Goal: Task Accomplishment & Management: Manage account settings

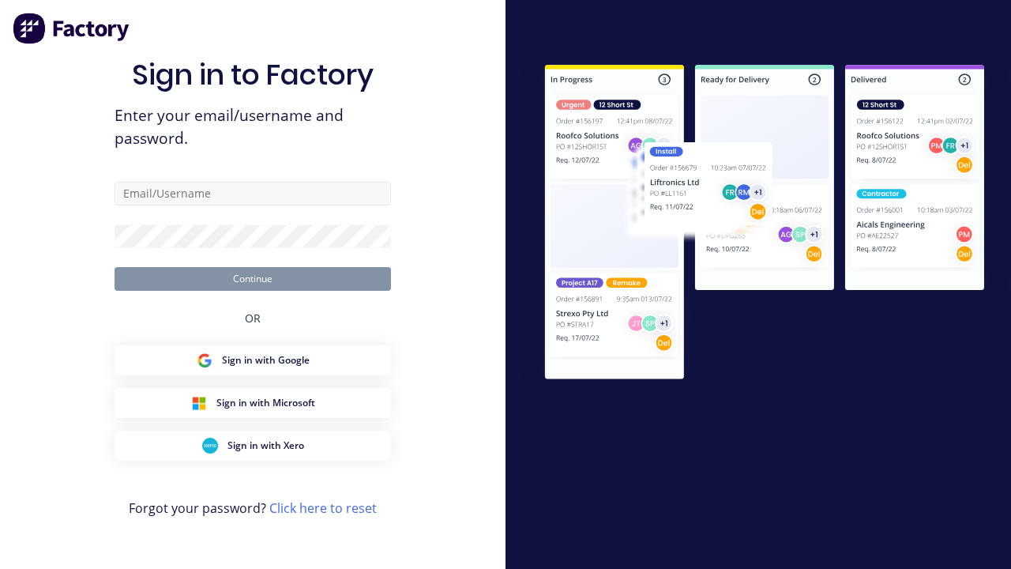
click at [261, 191] on input "text" at bounding box center [253, 194] width 276 height 24
click at [253, 193] on input "text" at bounding box center [253, 194] width 276 height 24
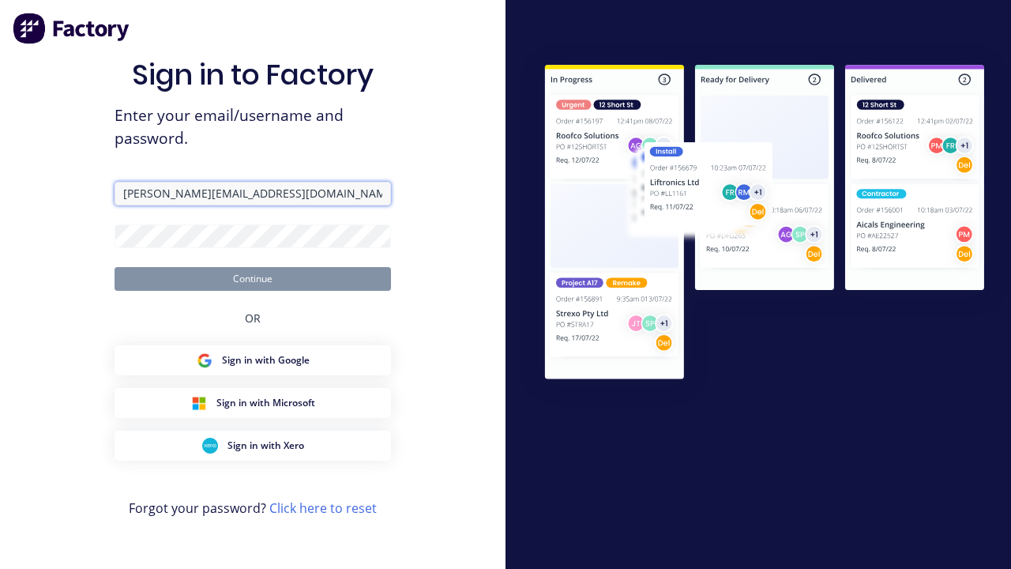
type input "[PERSON_NAME][EMAIL_ADDRESS][DOMAIN_NAME]"
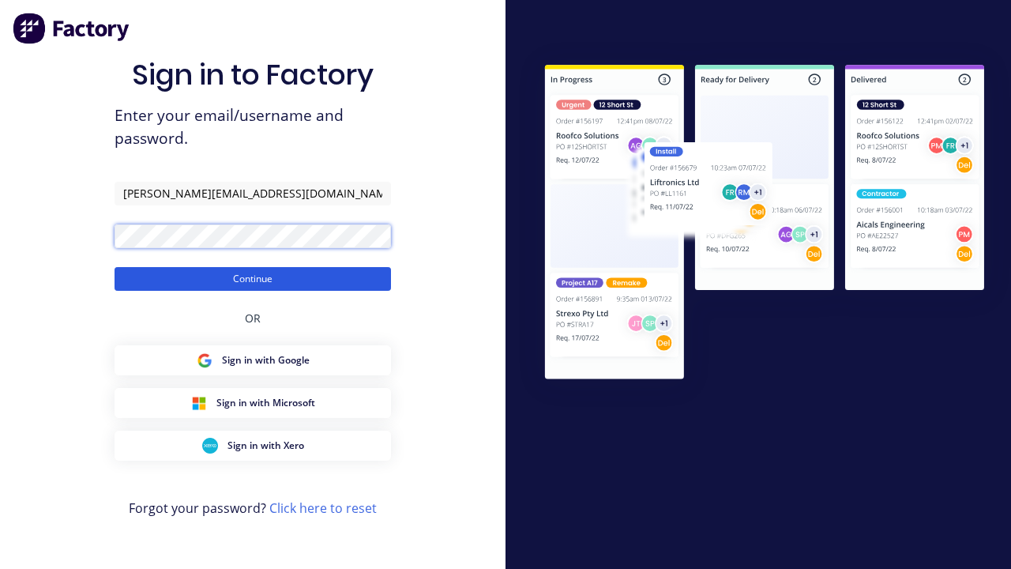
click at [257, 278] on button "Continue" at bounding box center [253, 279] width 276 height 24
click at [253, 278] on button "Continue" at bounding box center [253, 279] width 276 height 24
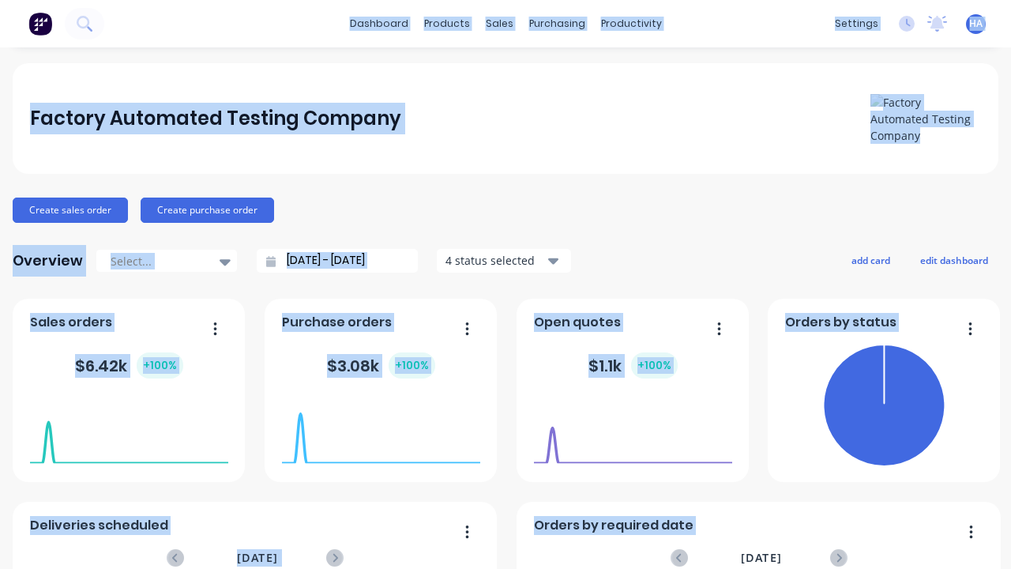
drag, startPoint x: 425, startPoint y: 10, endPoint x: 12, endPoint y: 13, distance: 413.0
click at [12, 13] on x-pw-glass at bounding box center [505, 284] width 1011 height 569
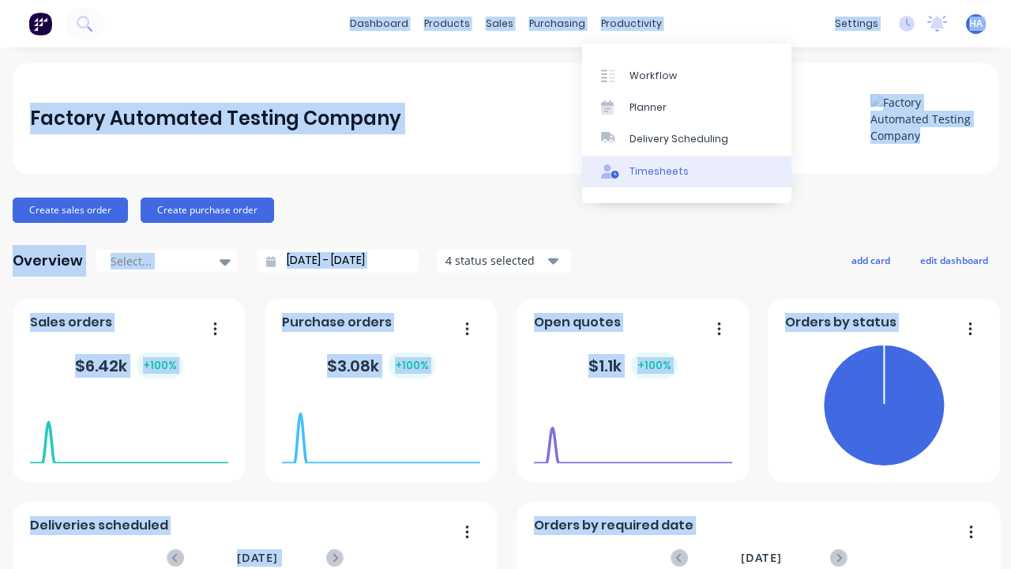
click at [700, 171] on link "Timesheets" at bounding box center [686, 172] width 209 height 32
click at [686, 171] on link "Timesheets" at bounding box center [686, 172] width 209 height 32
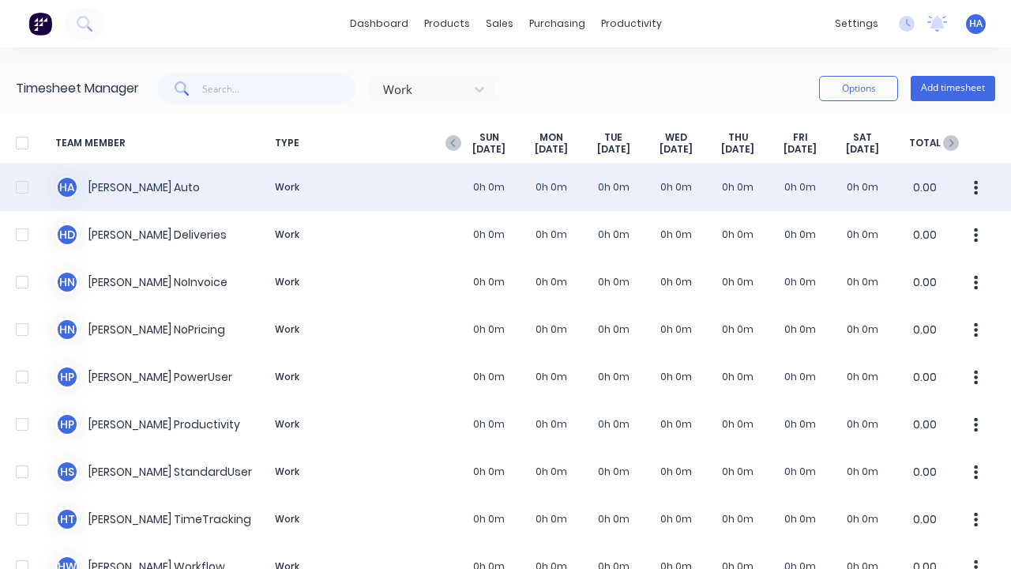
click at [115, 186] on div "[PERSON_NAME] Auto Work 0h 0m 0h 0m 0h 0m 0h 0m 0h 0m 0h 0m 0h 0m 0.00" at bounding box center [505, 186] width 1011 height 47
click at [499, 187] on div "[PERSON_NAME] Auto Work 0h 0m 0h 0m 0h 0m 0h 0m 0h 0m 0h 0m 0h 0m 0.00" at bounding box center [505, 186] width 1011 height 47
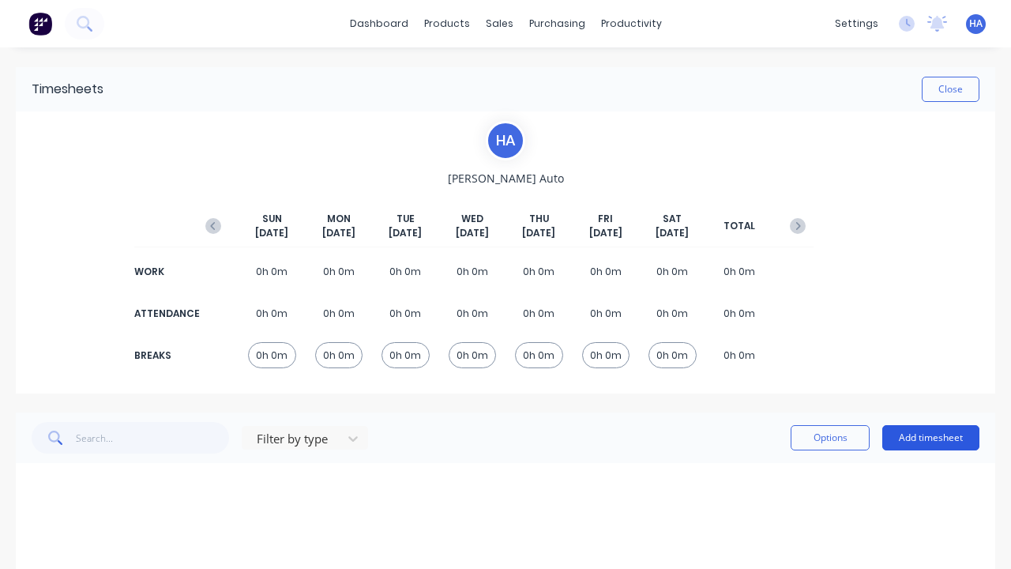
click at [914, 432] on button "Add timesheet" at bounding box center [930, 437] width 97 height 25
click at [918, 437] on button "Add timesheet" at bounding box center [930, 437] width 97 height 25
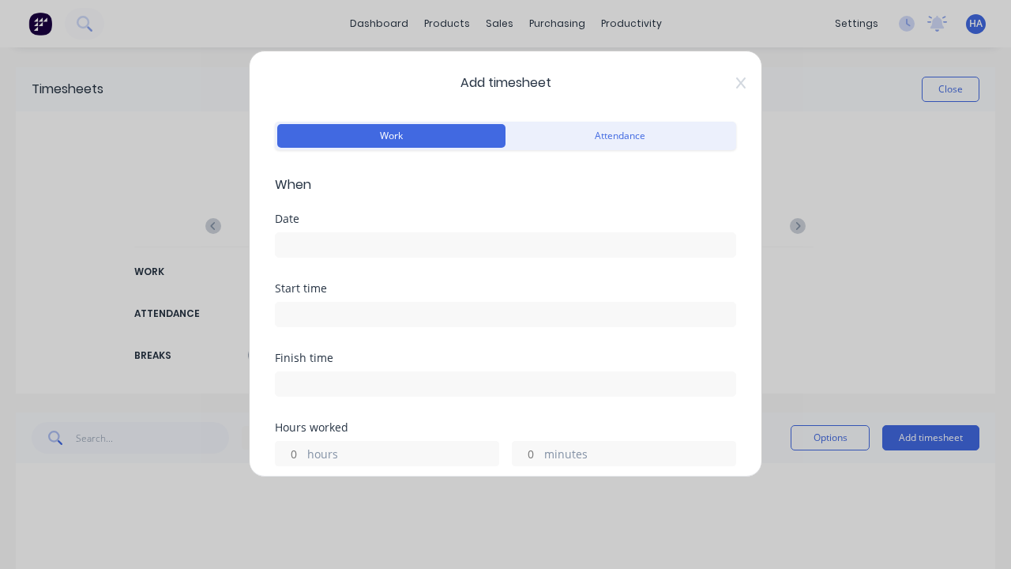
click at [440, 132] on button "Work" at bounding box center [391, 136] width 228 height 24
click at [388, 136] on button "Work" at bounding box center [391, 136] width 228 height 24
click at [325, 241] on input at bounding box center [506, 245] width 460 height 24
click at [499, 245] on input at bounding box center [506, 245] width 460 height 24
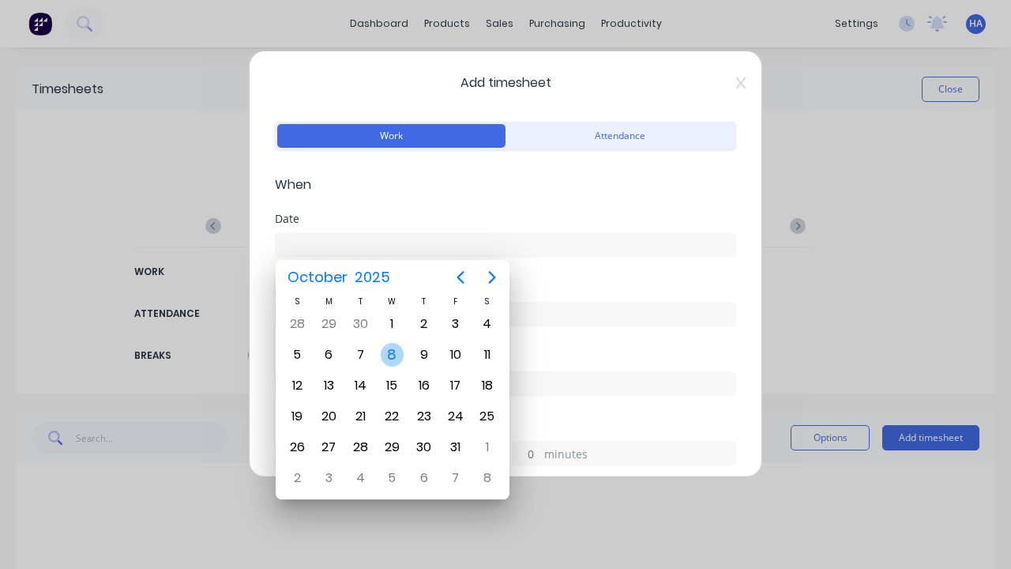
click at [392, 347] on div "8" at bounding box center [393, 355] width 24 height 24
click at [392, 355] on div "8" at bounding box center [393, 355] width 24 height 24
type input "[DATE]"
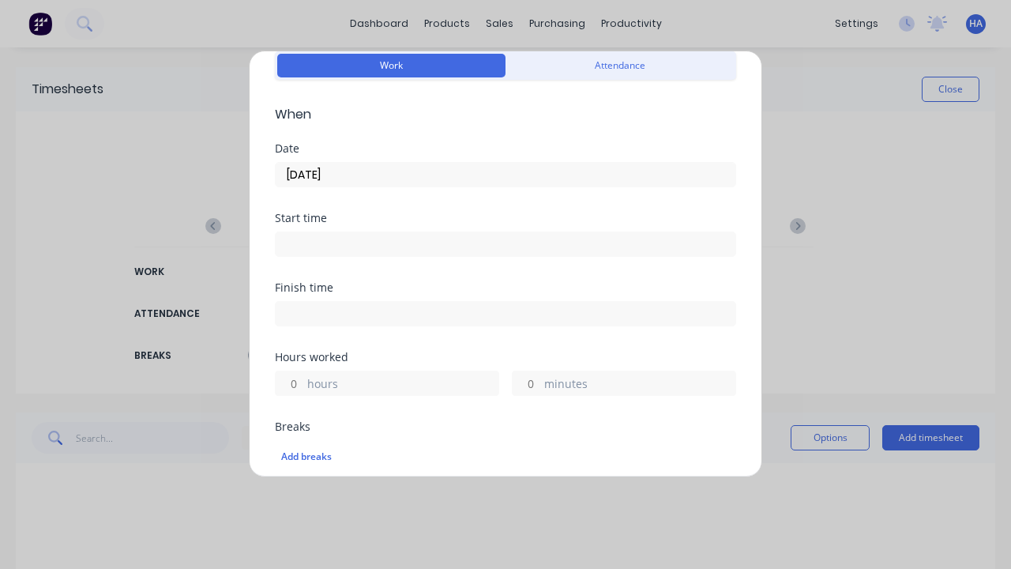
scroll to position [79, 0]
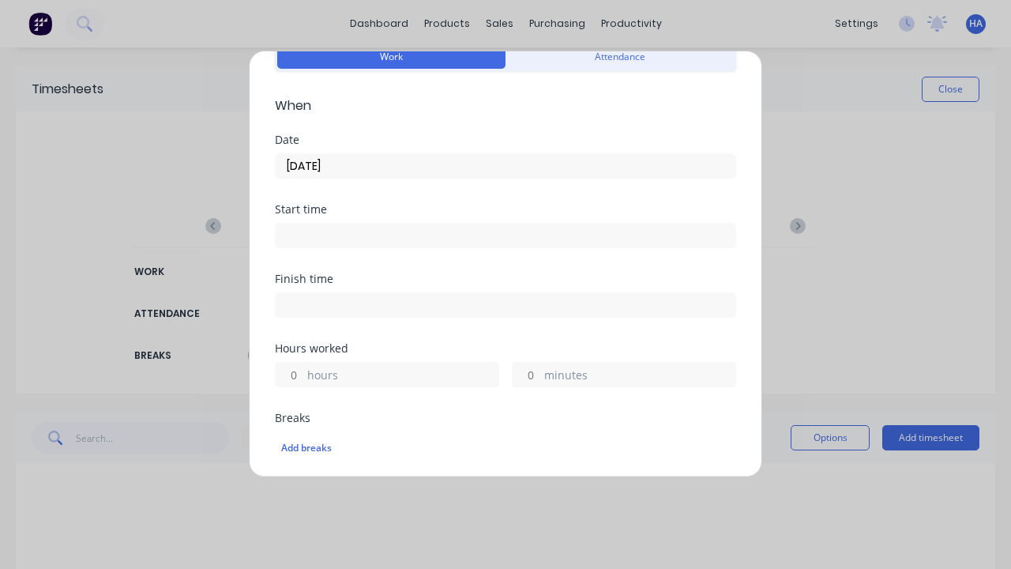
click at [296, 371] on input "hours" at bounding box center [290, 374] width 28 height 24
click at [289, 374] on input "hours" at bounding box center [290, 374] width 28 height 24
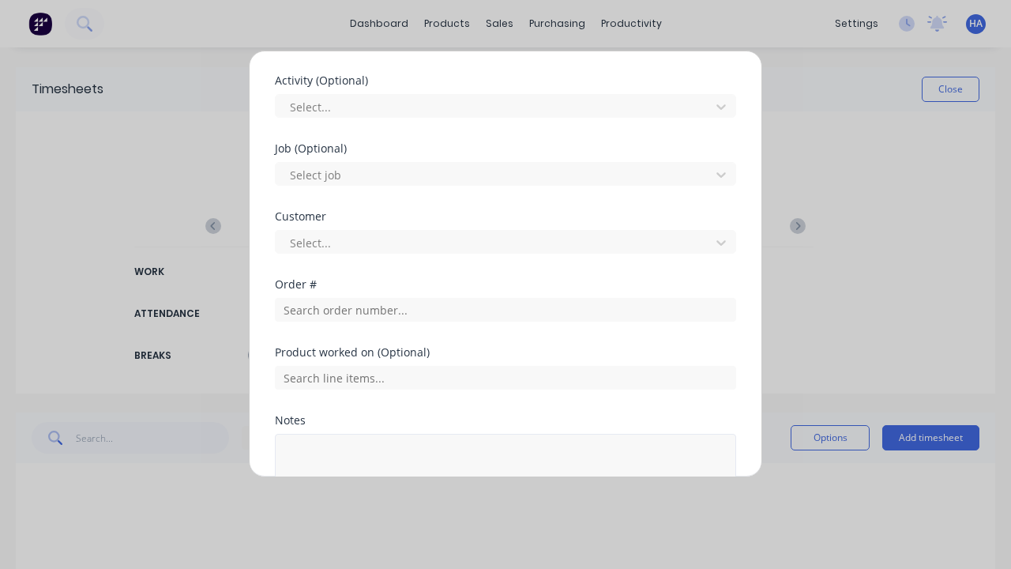
scroll to position [700, 0]
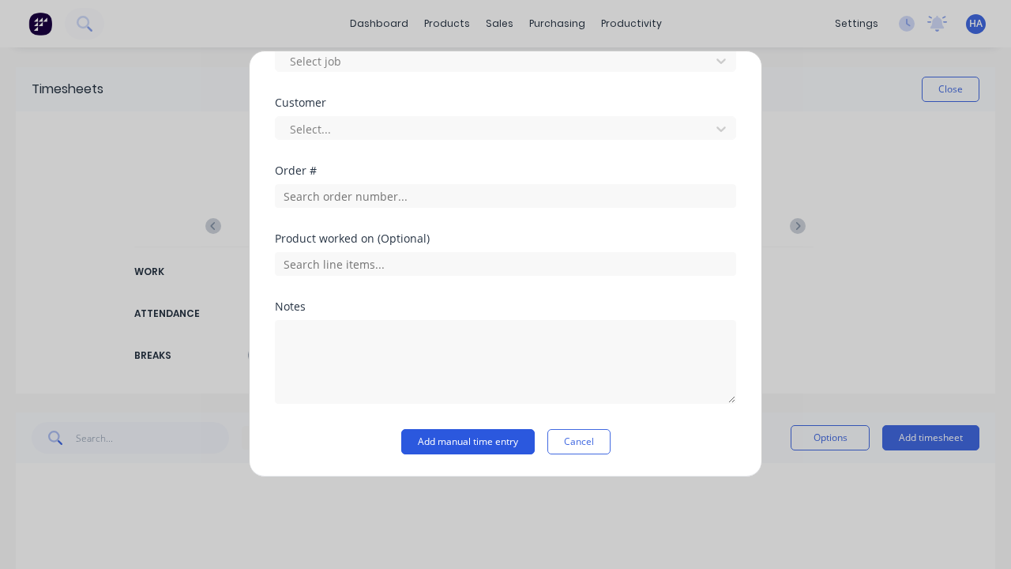
click at [484, 442] on button "Add manual time entry" at bounding box center [467, 441] width 133 height 25
type input "4"
click at [461, 441] on button "Add manual time entry" at bounding box center [467, 441] width 133 height 25
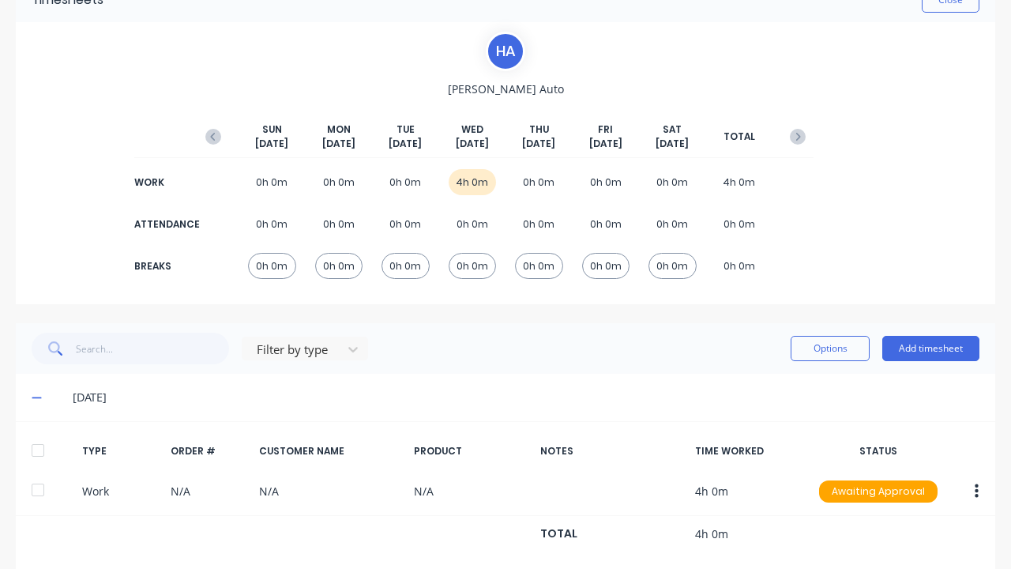
scroll to position [118, 0]
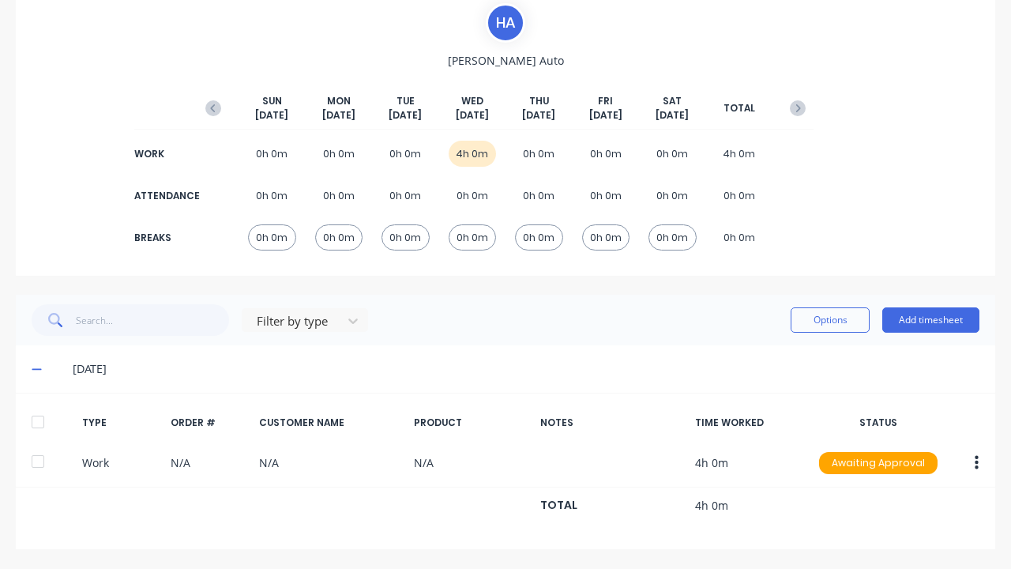
click at [171, 8] on x-pw-glass at bounding box center [505, 284] width 1011 height 569
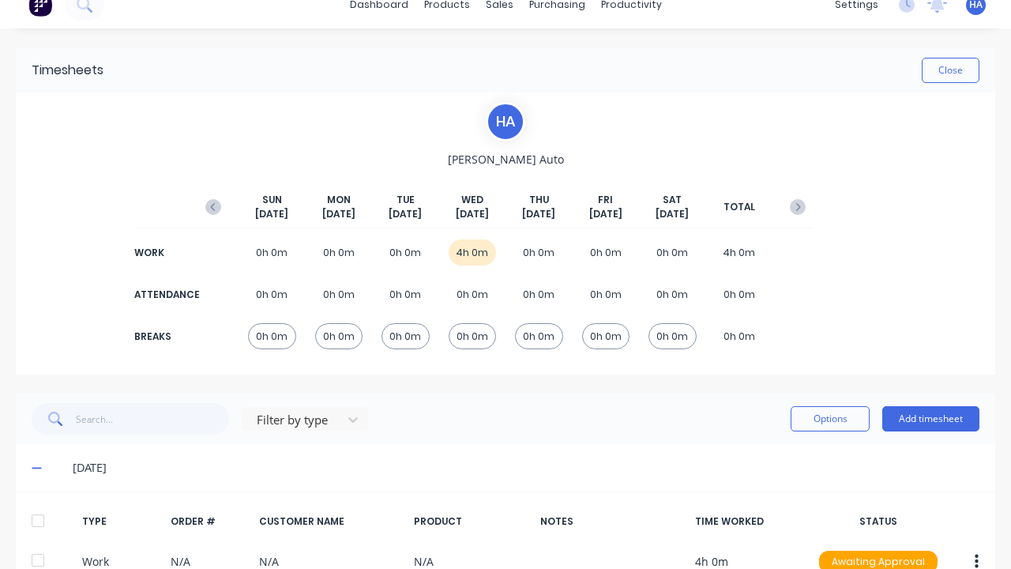
scroll to position [0, 0]
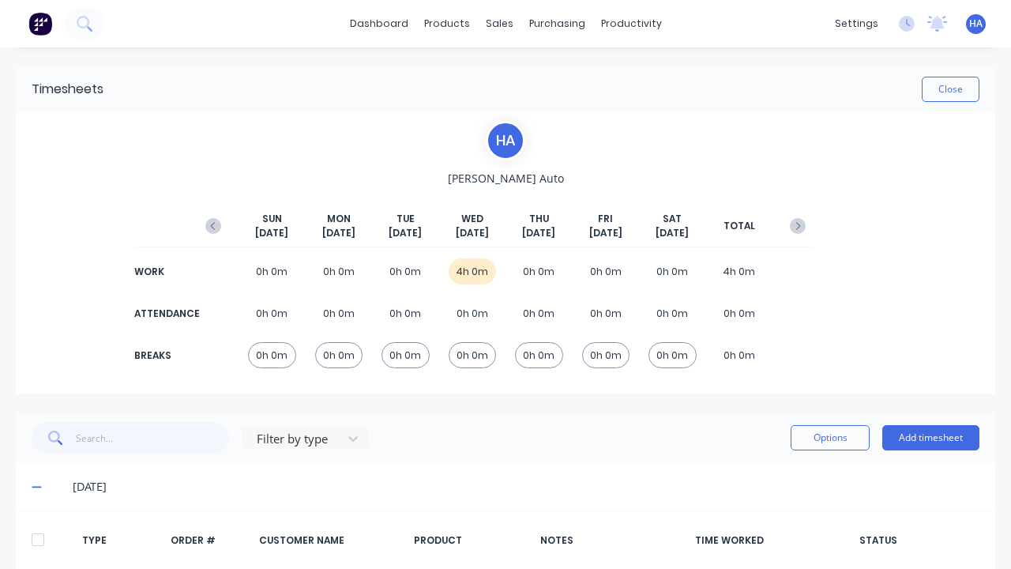
click at [206, 264] on div "WORK 0h 0m 0h 0m 0h 0m 4h 0m 0h 0m 0h 0m 0h 0m 4h 0m" at bounding box center [505, 271] width 616 height 36
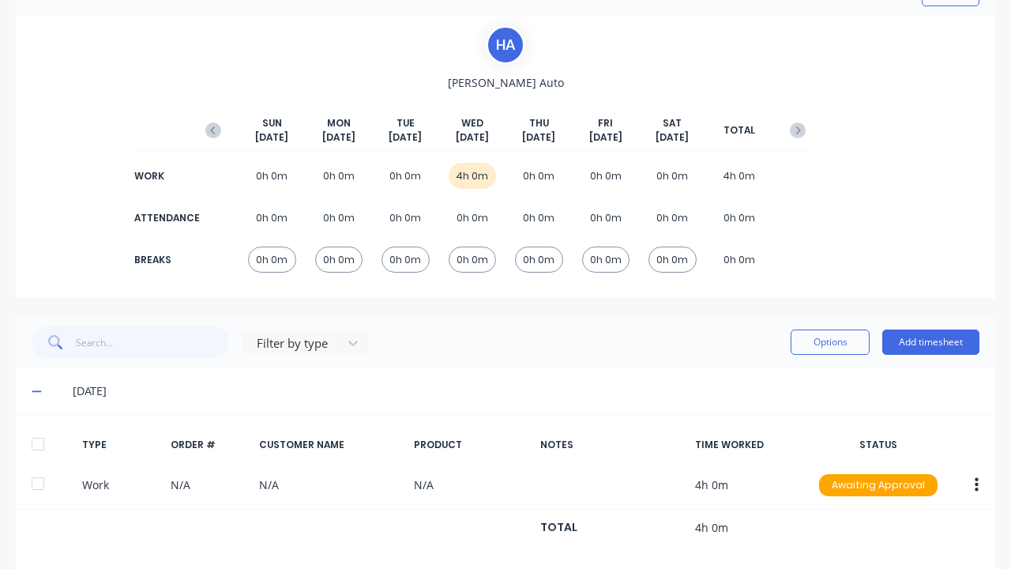
scroll to position [118, 0]
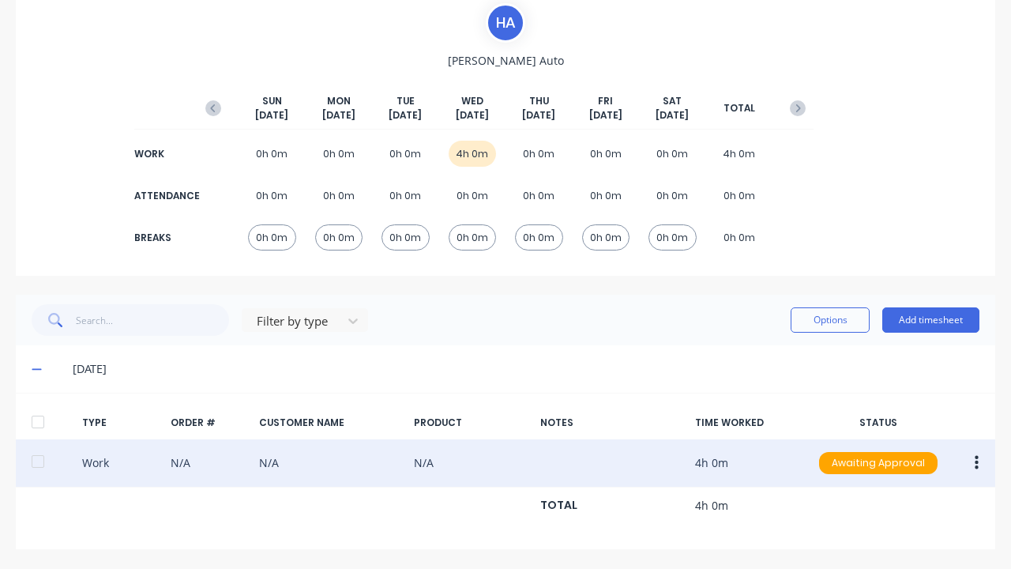
click at [713, 461] on div "Work N/A N/A N/A 4h 0m Awaiting Approval" at bounding box center [505, 463] width 979 height 48
click at [499, 463] on div "Work N/A N/A N/A 4h 0m Awaiting Approval" at bounding box center [505, 463] width 979 height 48
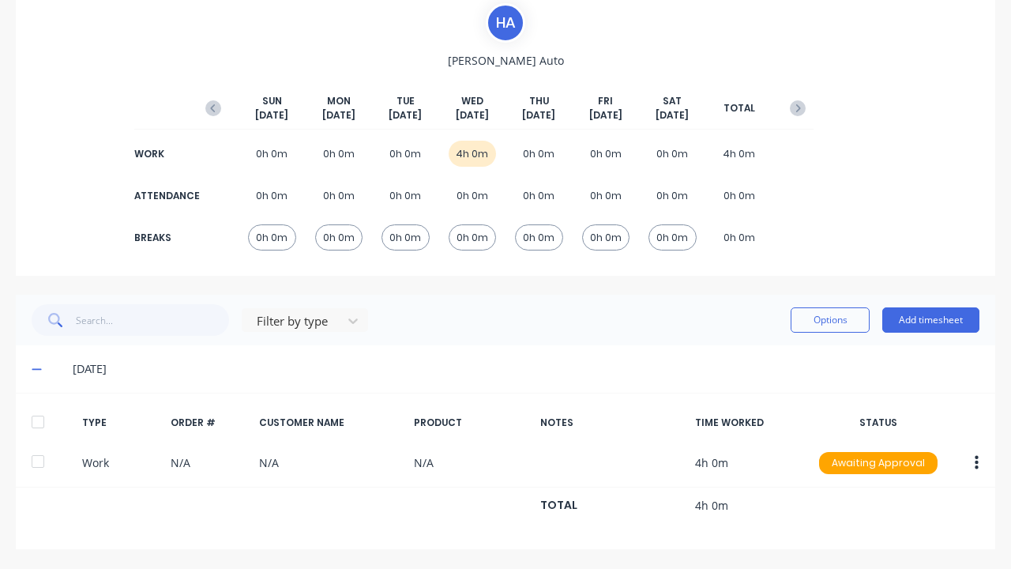
click at [163, 9] on x-pw-glass at bounding box center [505, 284] width 1011 height 569
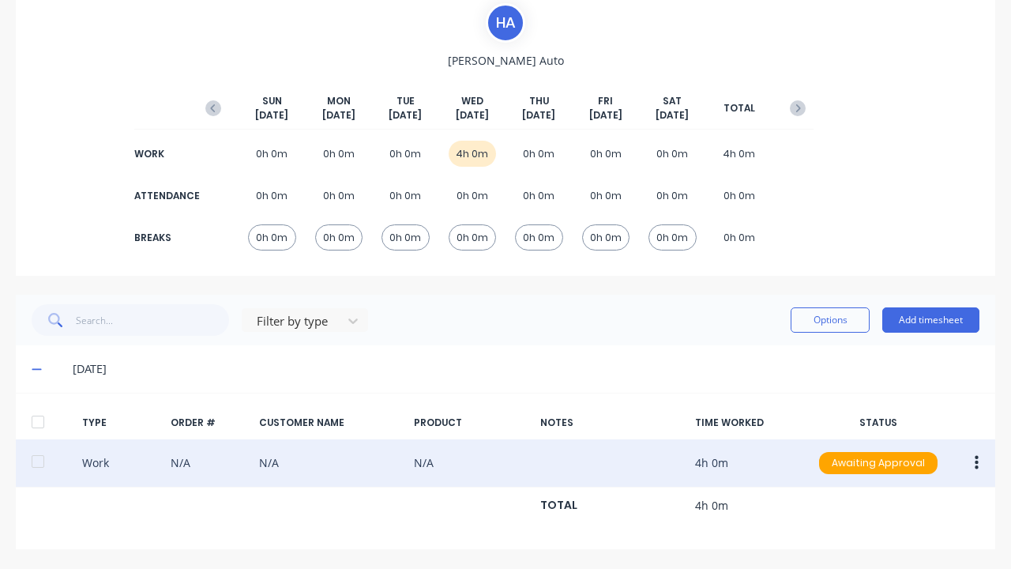
click at [108, 455] on div "Work N/A N/A N/A 4h 0m Awaiting Approval" at bounding box center [505, 463] width 979 height 48
click at [974, 459] on icon "button" at bounding box center [976, 462] width 4 height 17
click at [974, 462] on icon "button" at bounding box center [976, 463] width 4 height 14
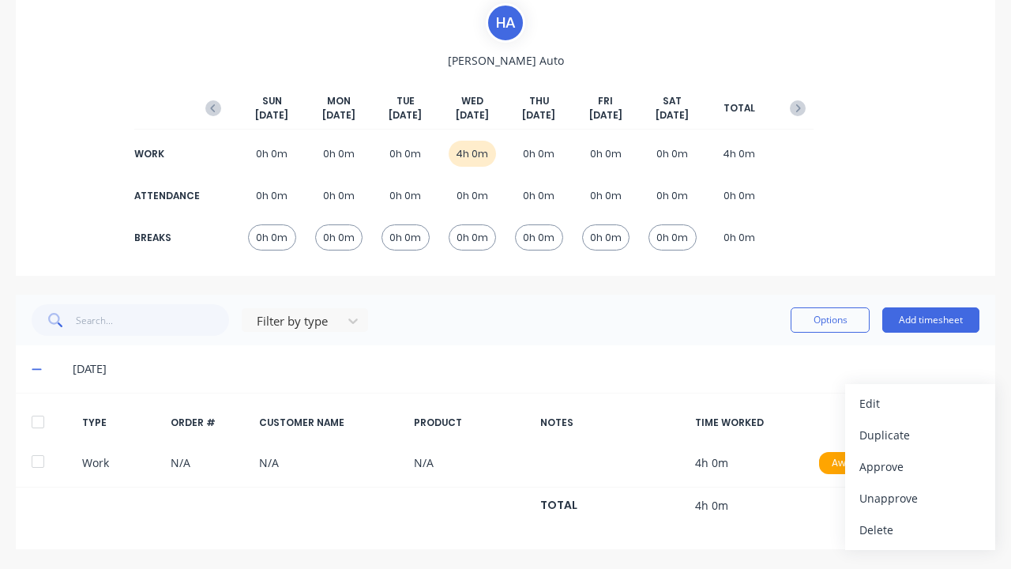
click at [92, 13] on x-pw-glass at bounding box center [505, 284] width 1011 height 569
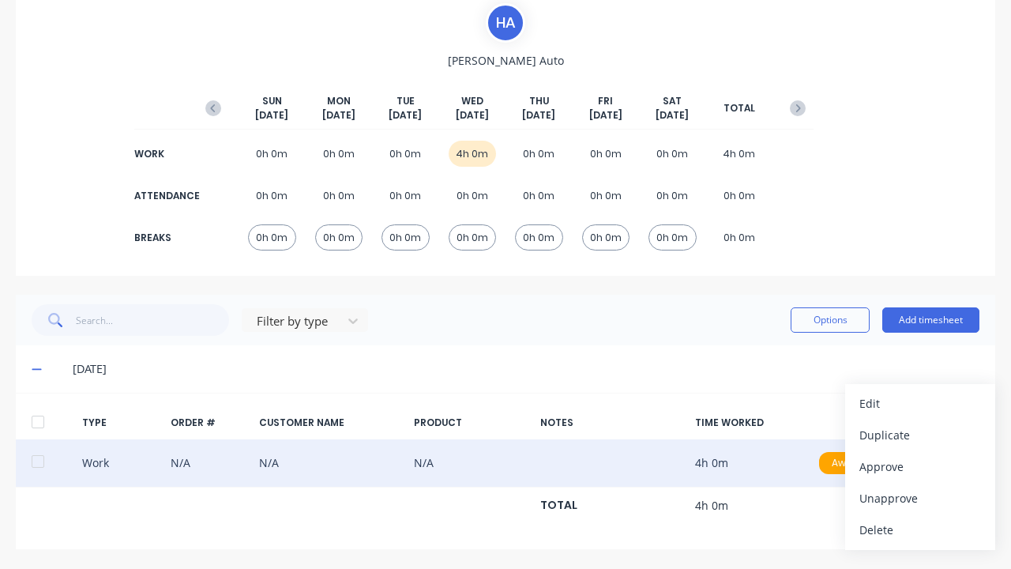
click at [679, 458] on div "Work N/A N/A N/A 4h 0m Awaiting Approval Edit Duplicate Approve Unapprove Delete" at bounding box center [505, 463] width 979 height 48
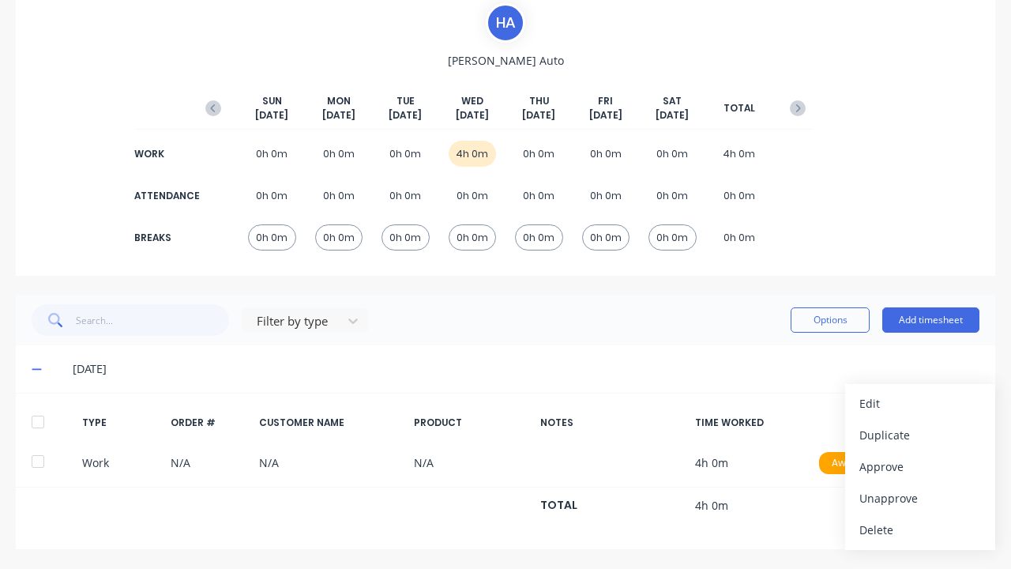
click at [725, 357] on div "[DATE]" at bounding box center [505, 368] width 979 height 47
click at [499, 369] on div "[DATE]" at bounding box center [526, 368] width 907 height 17
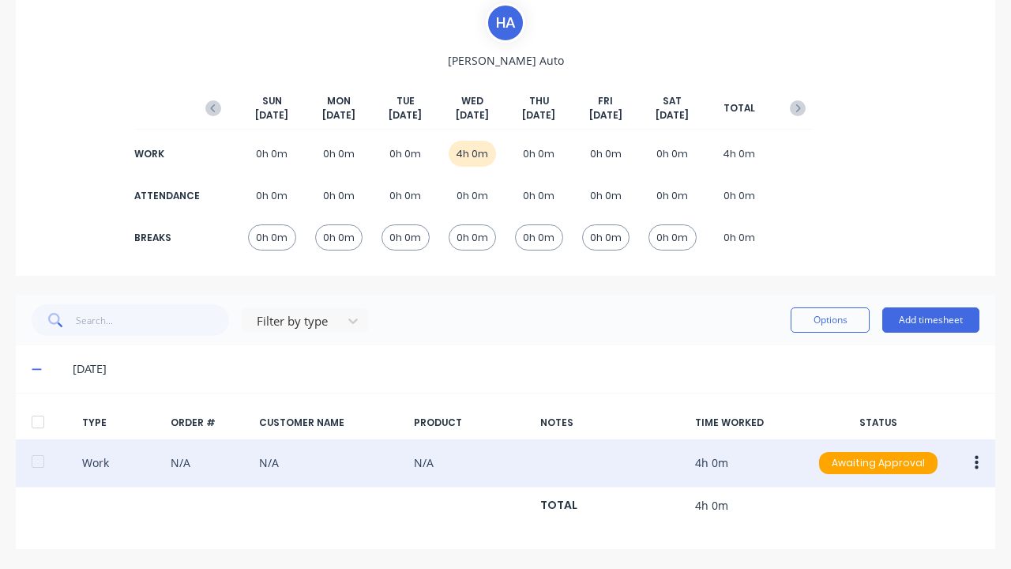
click at [969, 464] on button "button" at bounding box center [976, 463] width 37 height 28
click at [974, 462] on icon "button" at bounding box center [976, 463] width 4 height 14
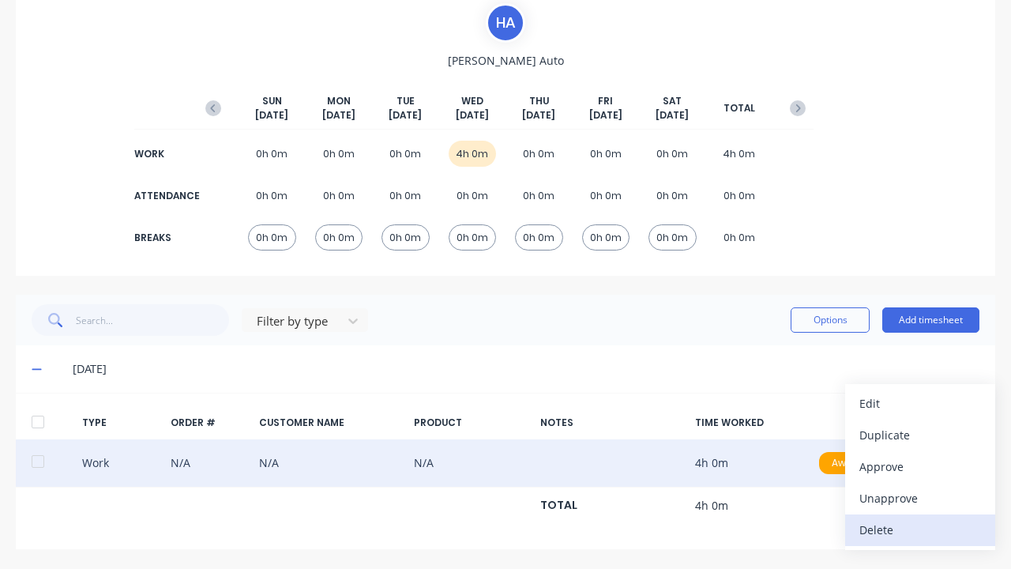
click at [886, 535] on div "Delete" at bounding box center [920, 529] width 122 height 23
click at [909, 529] on div "Delete" at bounding box center [920, 529] width 122 height 23
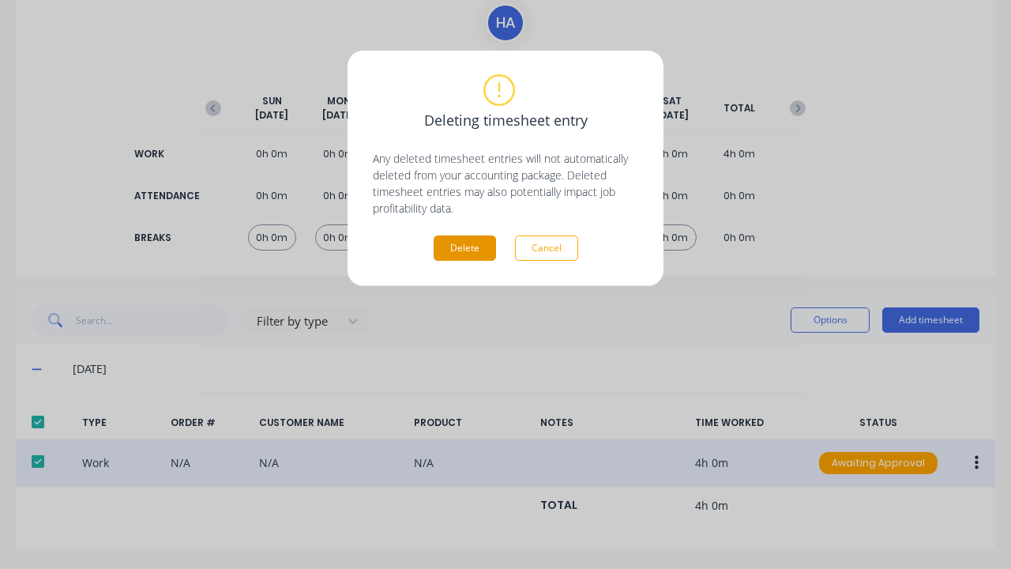
click at [478, 250] on button "Delete" at bounding box center [465, 247] width 62 height 25
click at [464, 248] on button "Delete" at bounding box center [465, 247] width 62 height 25
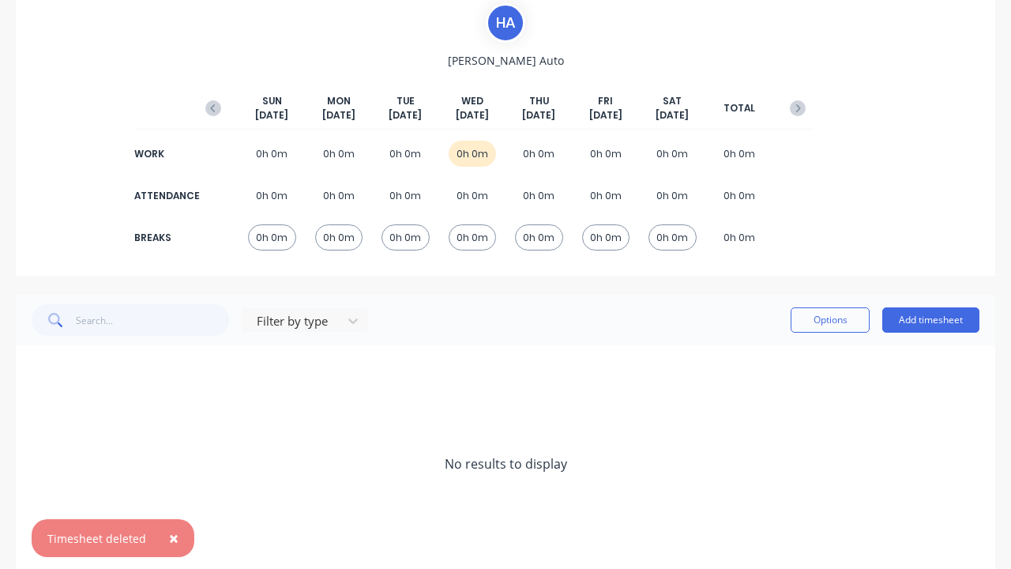
click at [119, 10] on x-pw-glass at bounding box center [505, 284] width 1011 height 569
click at [105, 525] on div "× Timesheet deleted" at bounding box center [113, 538] width 163 height 38
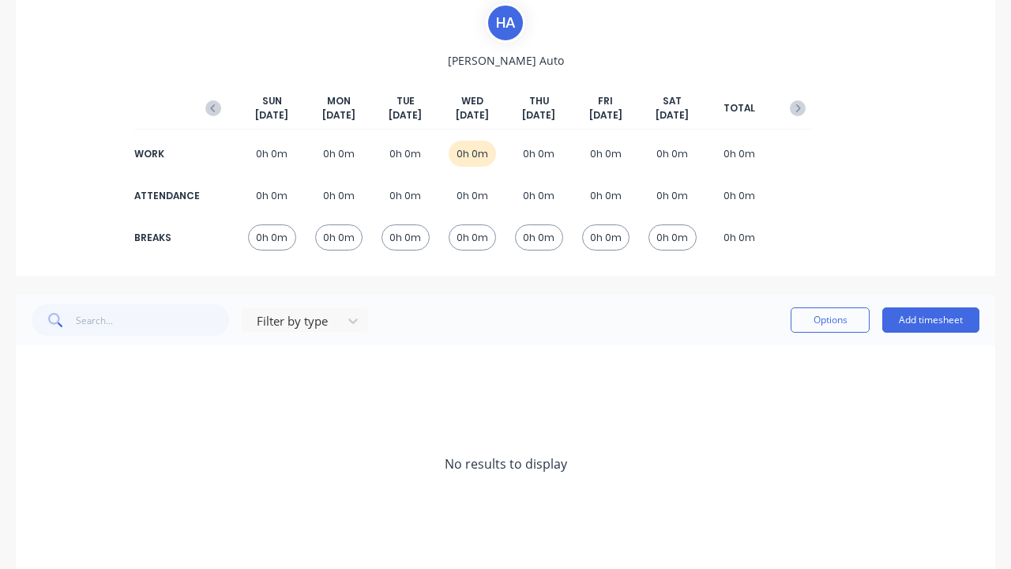
click at [336, 413] on x-pw-glass at bounding box center [505, 284] width 1011 height 569
click at [365, 367] on div "No results to display" at bounding box center [505, 463] width 979 height 237
click at [288, 457] on x-pw-glass at bounding box center [505, 284] width 1011 height 569
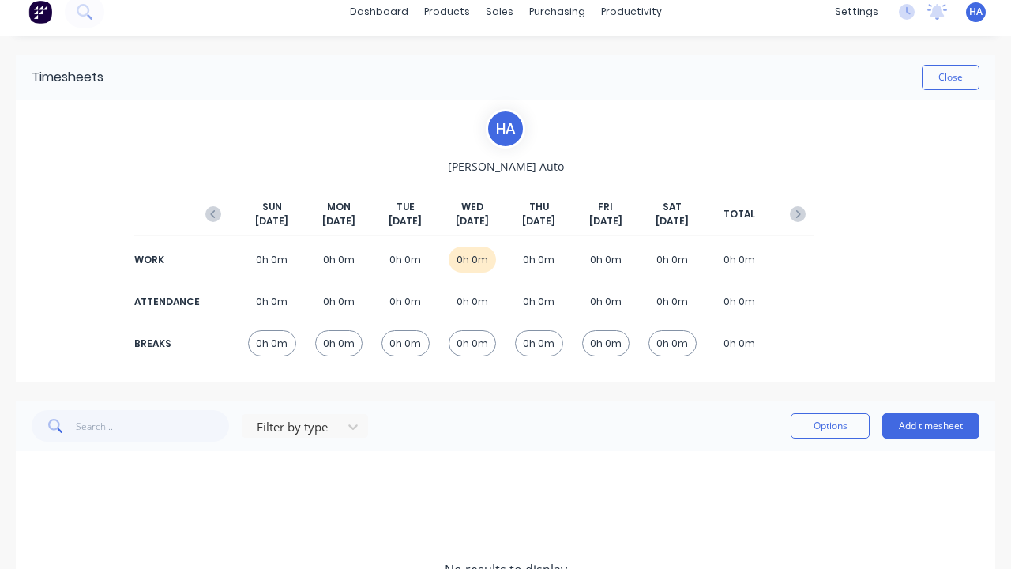
scroll to position [0, 0]
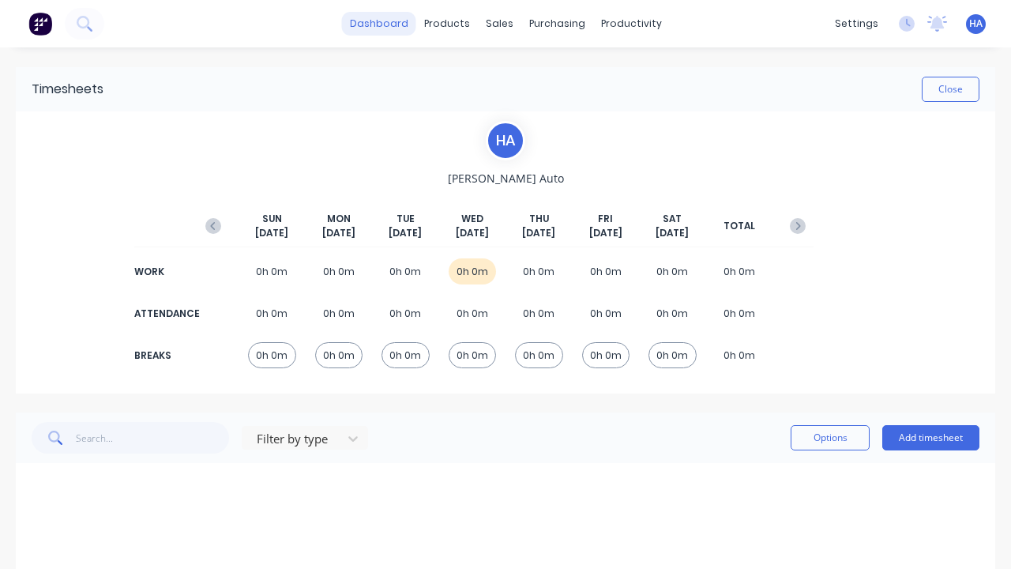
click at [377, 24] on link "dashboard" at bounding box center [379, 24] width 74 height 24
click at [380, 24] on link "dashboard" at bounding box center [379, 24] width 74 height 24
